Goal: Transaction & Acquisition: Purchase product/service

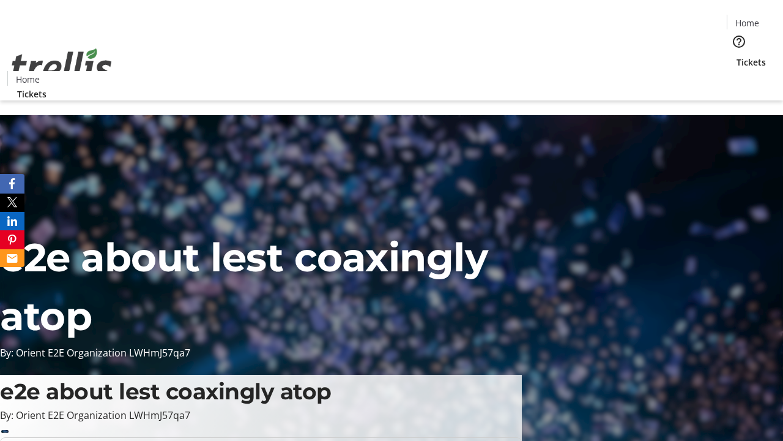
click at [737, 56] on span "Tickets" at bounding box center [751, 62] width 29 height 13
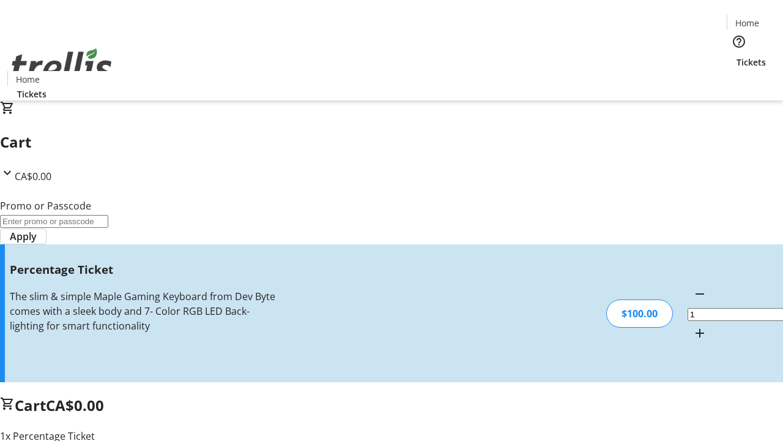
type input "BAR"
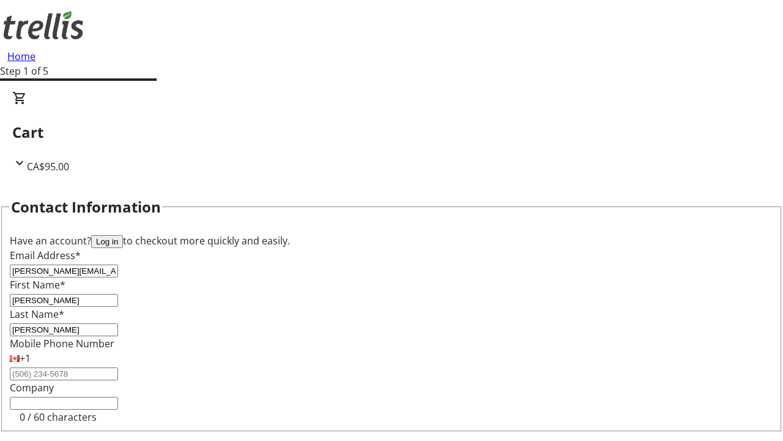
type input "[PERSON_NAME]"
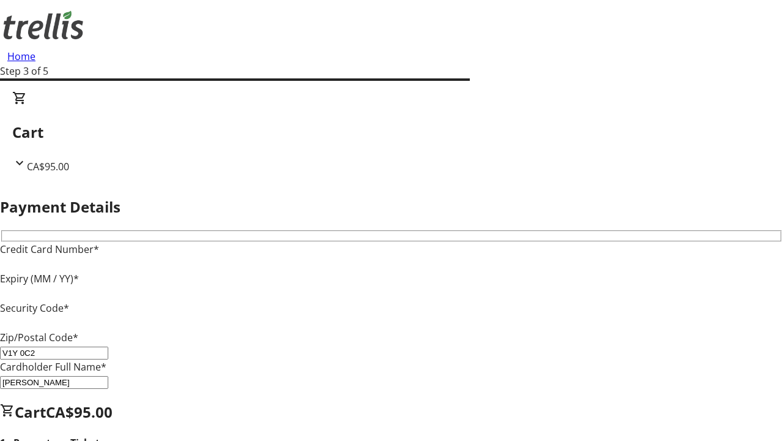
type input "V1Y 0C2"
